Goal: Find contact information: Obtain details needed to contact an individual or organization

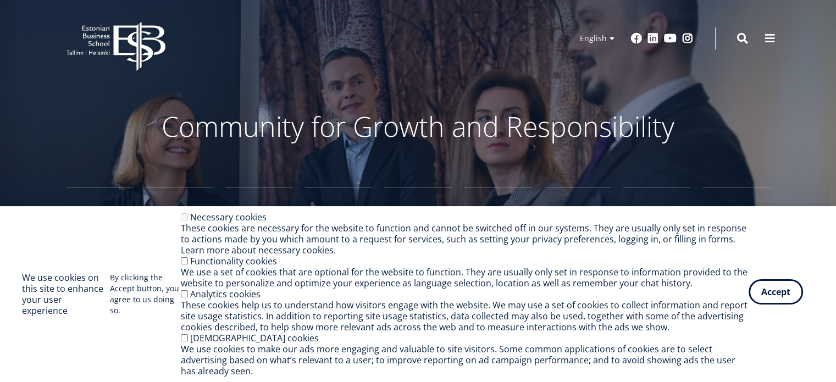
click at [787, 293] on button "Accept" at bounding box center [775, 291] width 54 height 25
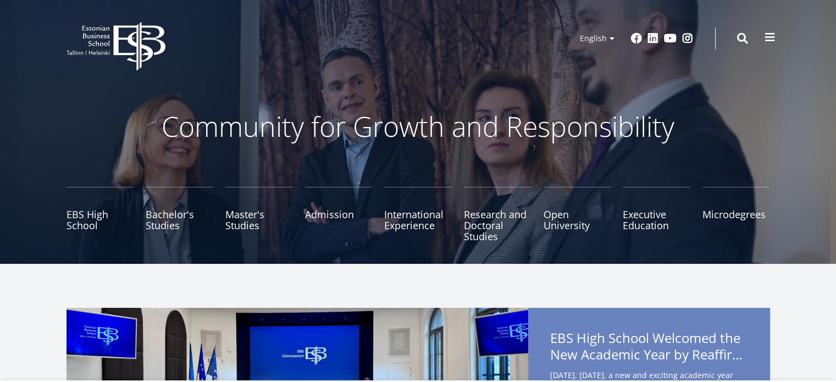
click at [766, 38] on span at bounding box center [769, 37] width 11 height 11
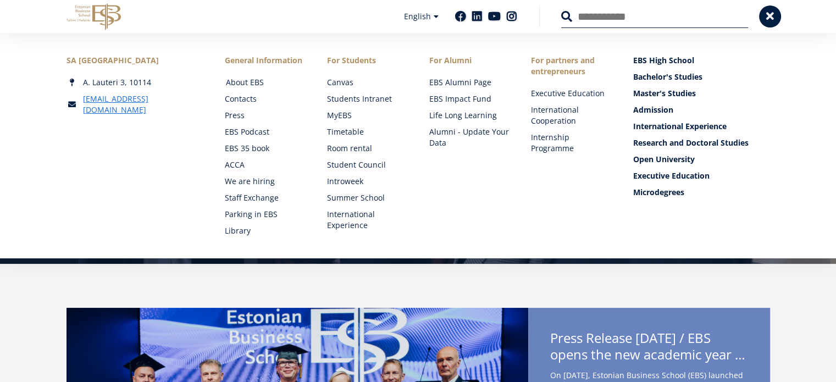
click at [244, 81] on link "About EBS" at bounding box center [266, 82] width 80 height 11
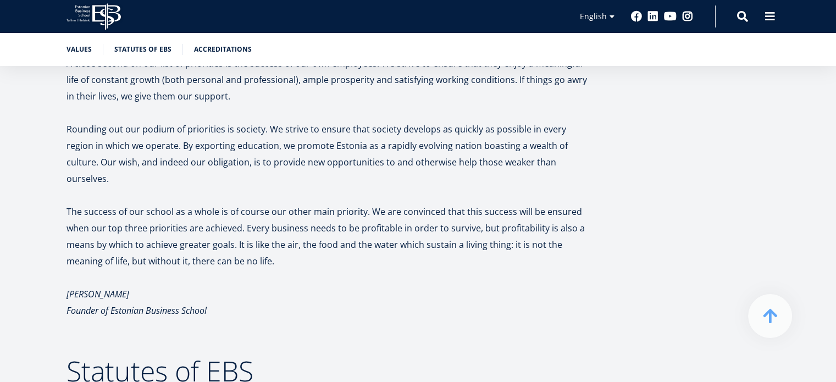
scroll to position [794, 0]
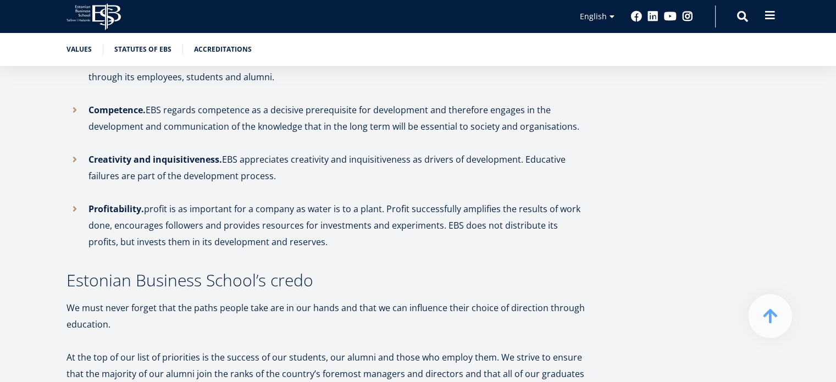
drag, startPoint x: 764, startPoint y: 23, endPoint x: 766, endPoint y: 15, distance: 7.7
click at [766, 15] on span at bounding box center [769, 15] width 11 height 11
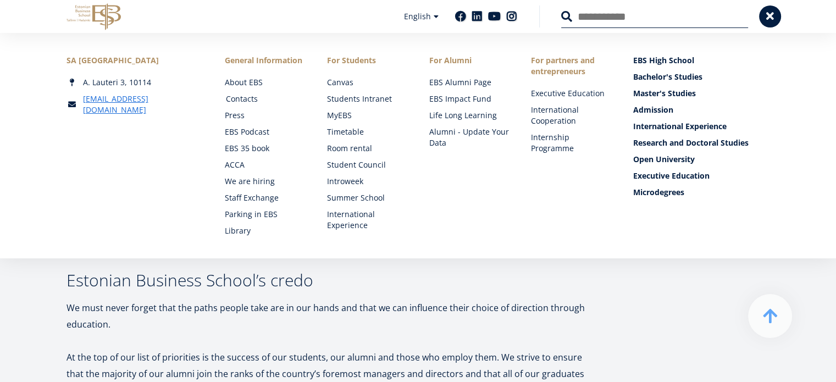
click at [251, 95] on link "Contacts" at bounding box center [266, 98] width 80 height 11
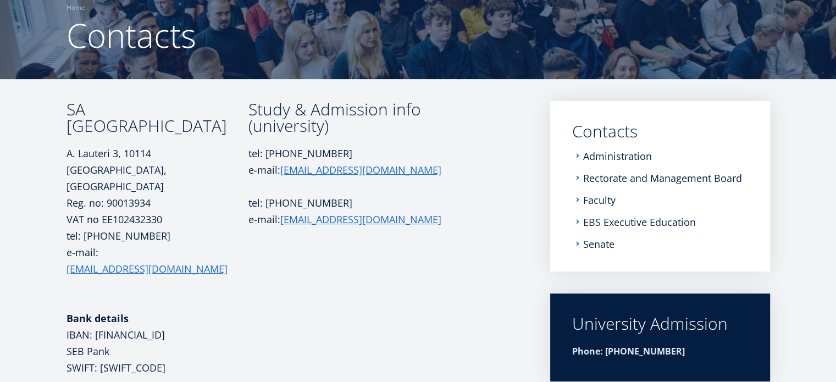
scroll to position [98, 0]
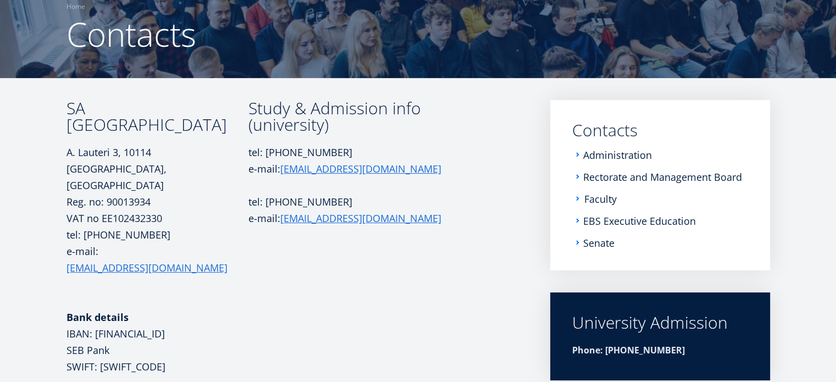
click at [600, 199] on link "Faculty" at bounding box center [600, 198] width 32 height 11
click at [611, 154] on link "Administration" at bounding box center [618, 154] width 69 height 11
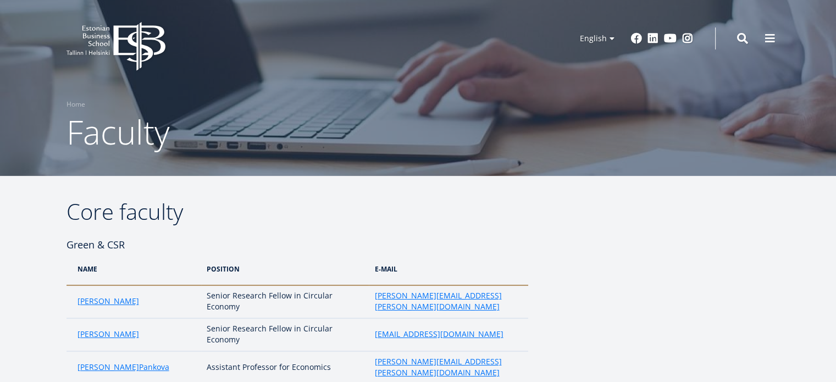
scroll to position [4, 0]
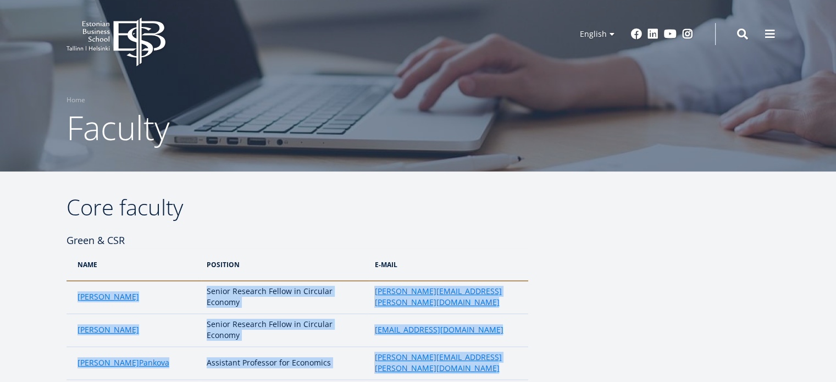
drag, startPoint x: 464, startPoint y: 234, endPoint x: 74, endPoint y: 297, distance: 395.1
copy div "Aleksandra Kekkonen Senior Research Fellow in Circular Economy aleksandra.kekko…"
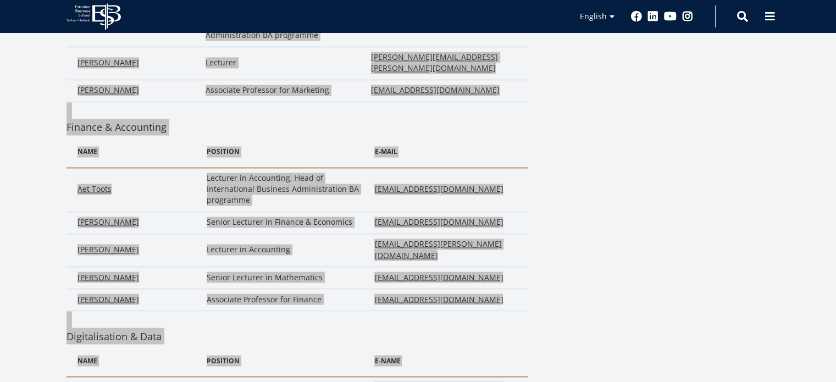
scroll to position [2027, 0]
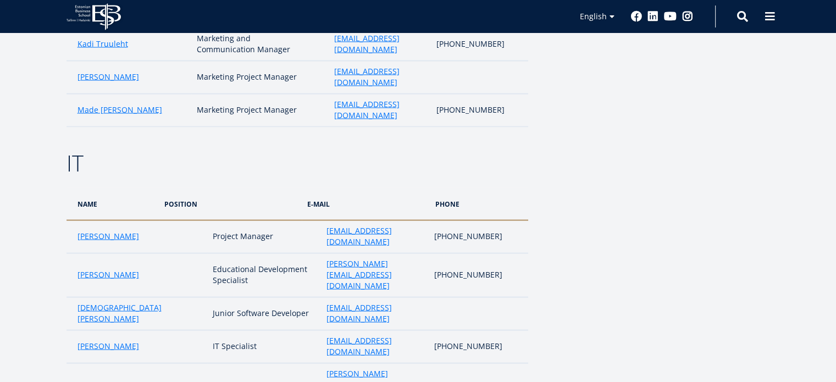
scroll to position [2141, 0]
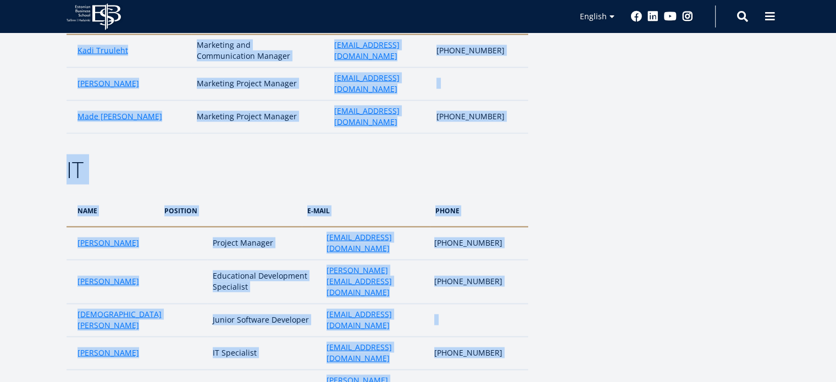
drag, startPoint x: 65, startPoint y: 98, endPoint x: 517, endPoint y: 281, distance: 487.8
copy div "NAME POSITION e-MAIL PHONE Kadri Osula Learning Journey Advisor kadri.osula@ebs…"
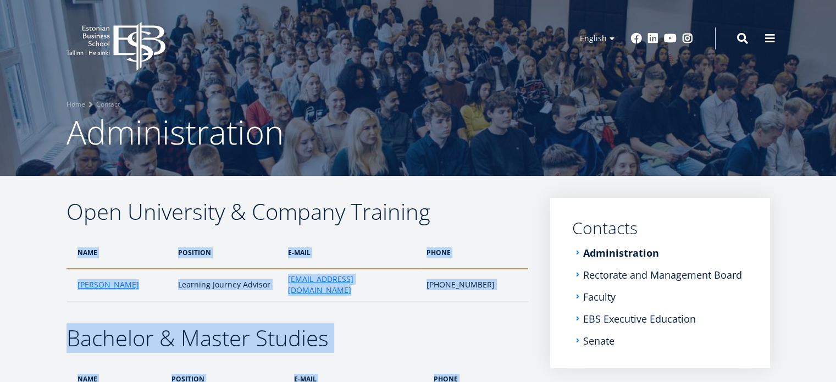
scroll to position [82, 0]
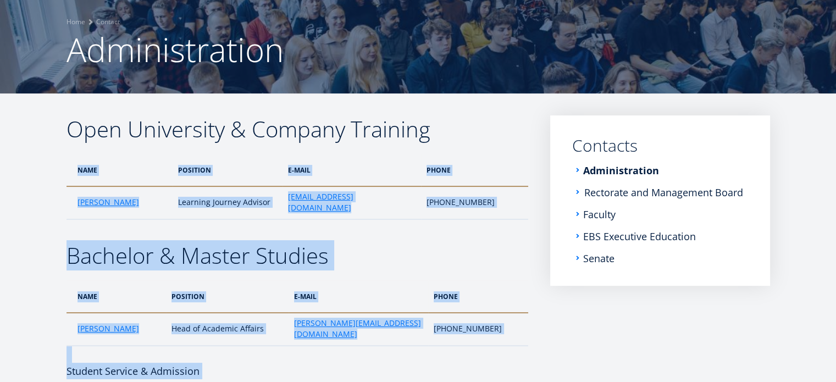
click at [628, 193] on link "Rectorate and Management Board" at bounding box center [663, 192] width 159 height 11
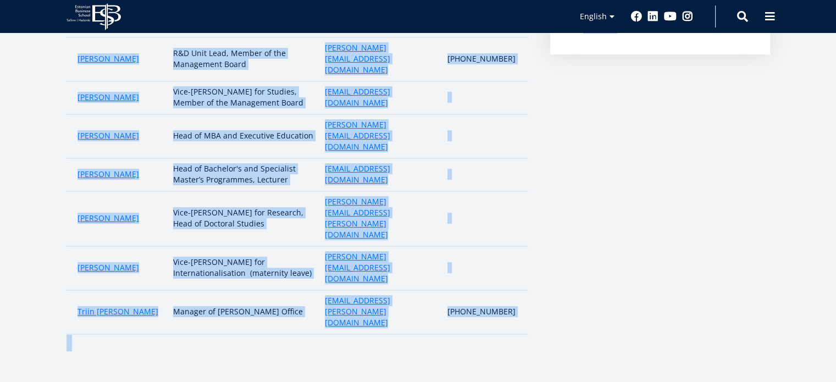
scroll to position [332, 0]
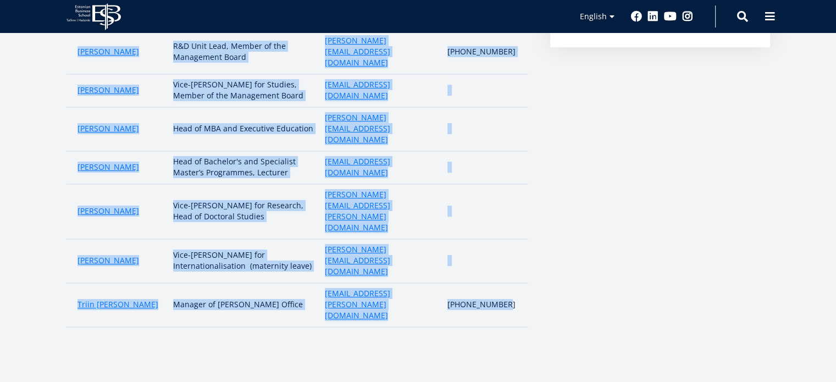
drag, startPoint x: 62, startPoint y: 166, endPoint x: 521, endPoint y: 232, distance: 464.0
click at [521, 232] on div "Rectorate & Estonian Business School Foundation Management Board NAME POSition …" at bounding box center [418, 105] width 791 height 478
copy div "NAME POSition e-mail phone [PERSON_NAME] [PERSON_NAME], Chairman of the Managem…"
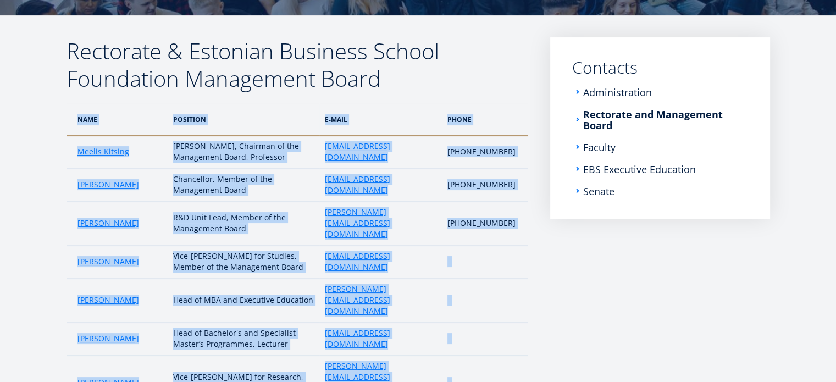
scroll to position [162, 0]
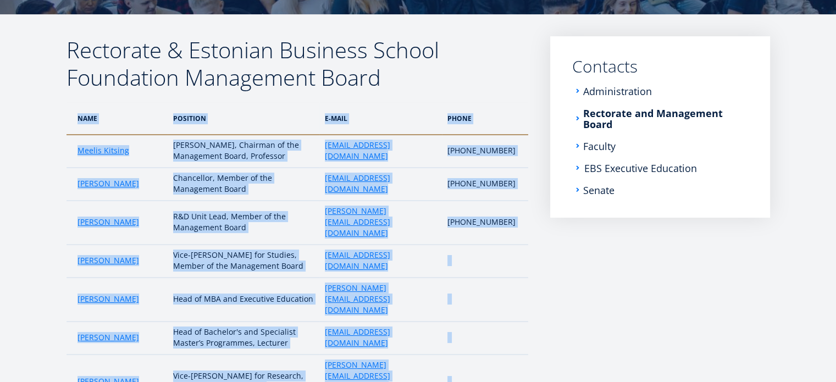
click at [615, 169] on link "EBS Executive Education" at bounding box center [640, 168] width 113 height 11
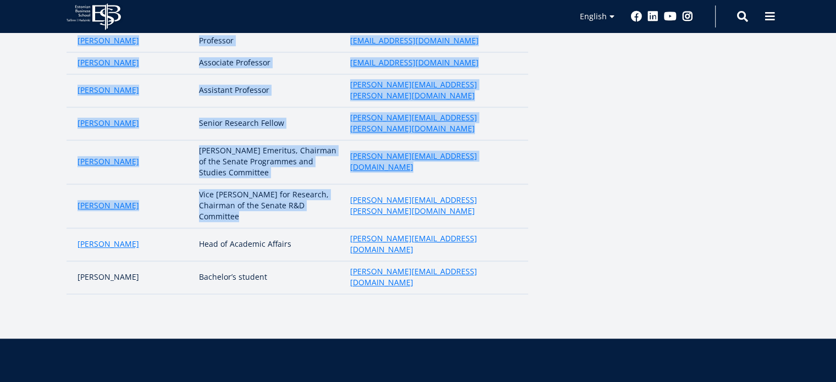
scroll to position [672, 0]
